Goal: Information Seeking & Learning: Check status

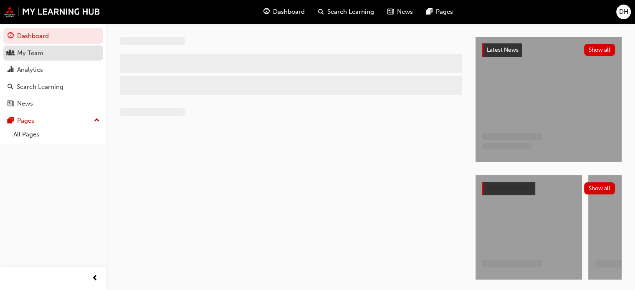
click at [32, 55] on div "My Team" at bounding box center [30, 53] width 26 height 10
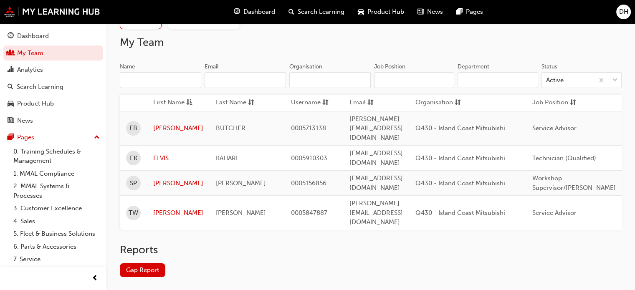
scroll to position [50, 0]
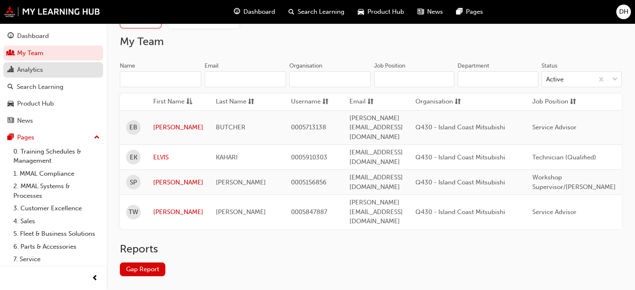
click at [40, 71] on div "Analytics" at bounding box center [30, 70] width 26 height 10
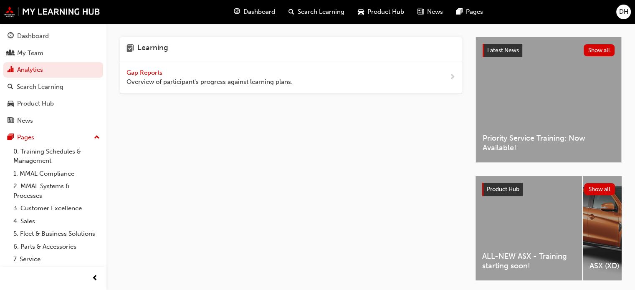
click at [145, 74] on span "Gap Reports" at bounding box center [145, 73] width 38 height 8
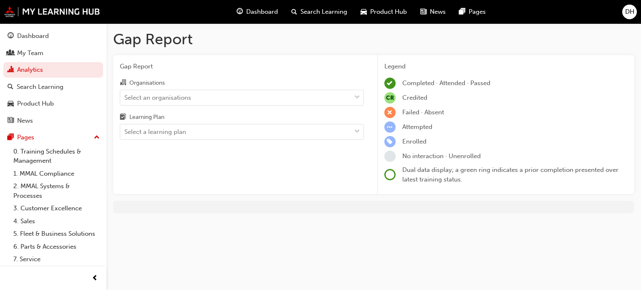
click at [632, 12] on span "DH" at bounding box center [629, 12] width 9 height 10
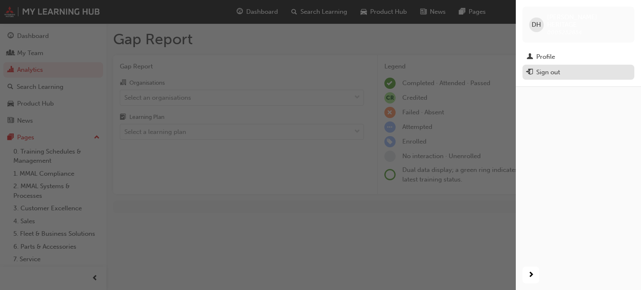
click at [556, 68] on div "Sign out" at bounding box center [548, 73] width 24 height 10
